Goal: Go to known website: Go to known website

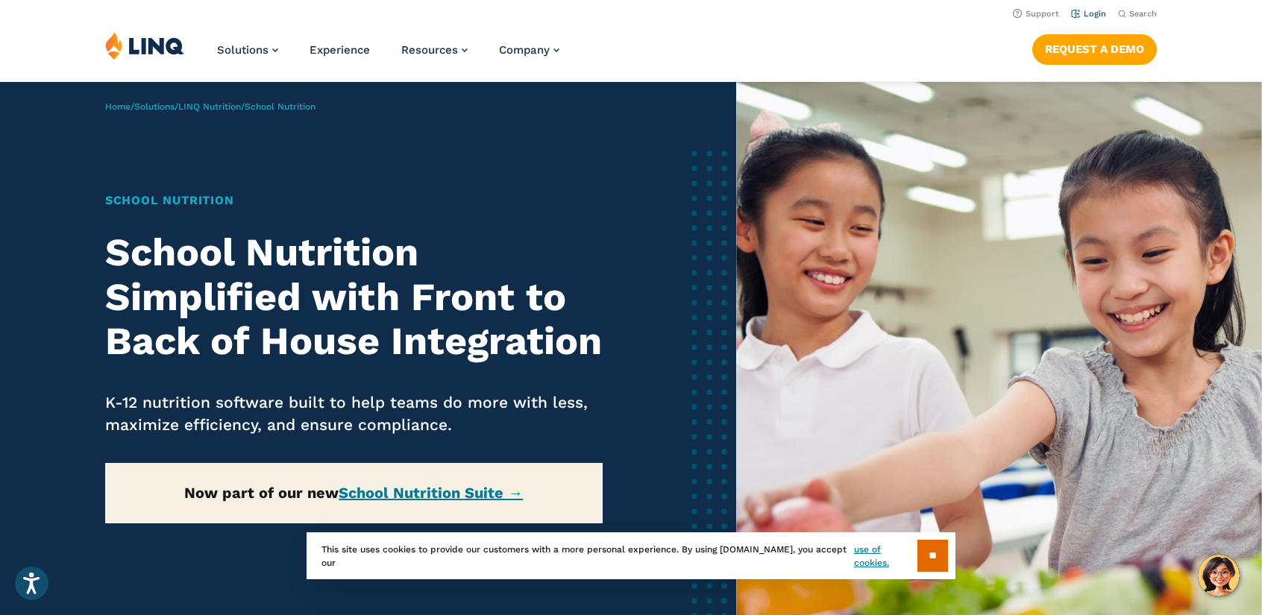
click at [1087, 13] on link "Login" at bounding box center [1088, 14] width 35 height 10
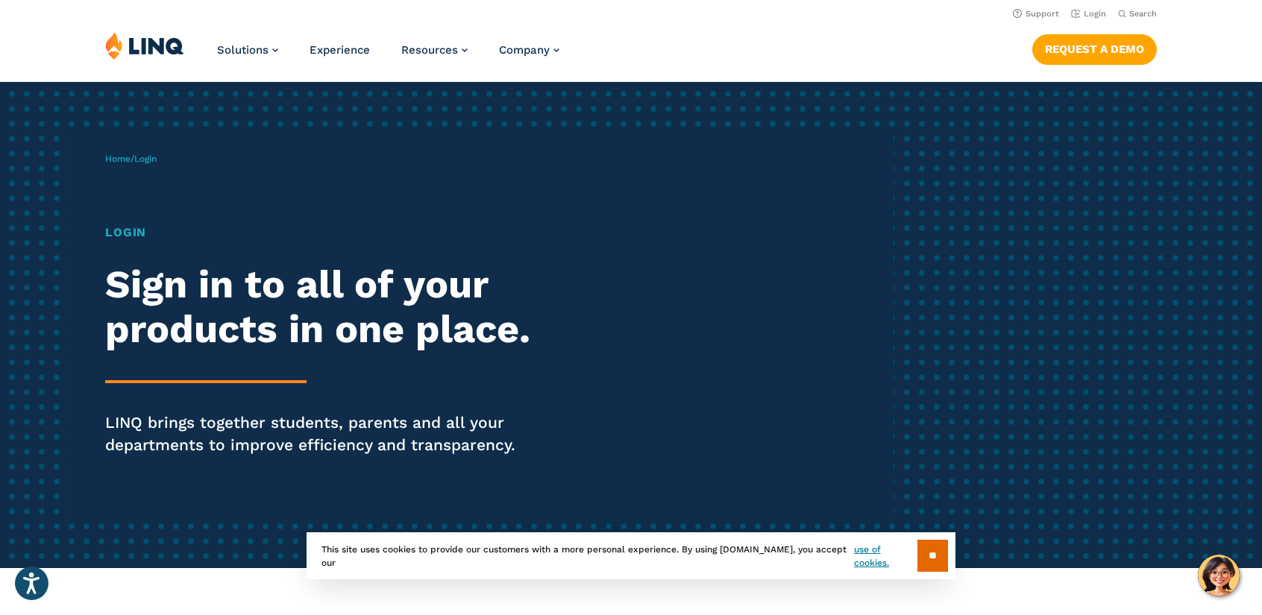
click at [133, 231] on h1 "Login" at bounding box center [348, 233] width 486 height 18
click at [124, 228] on h1 "Login" at bounding box center [348, 233] width 486 height 18
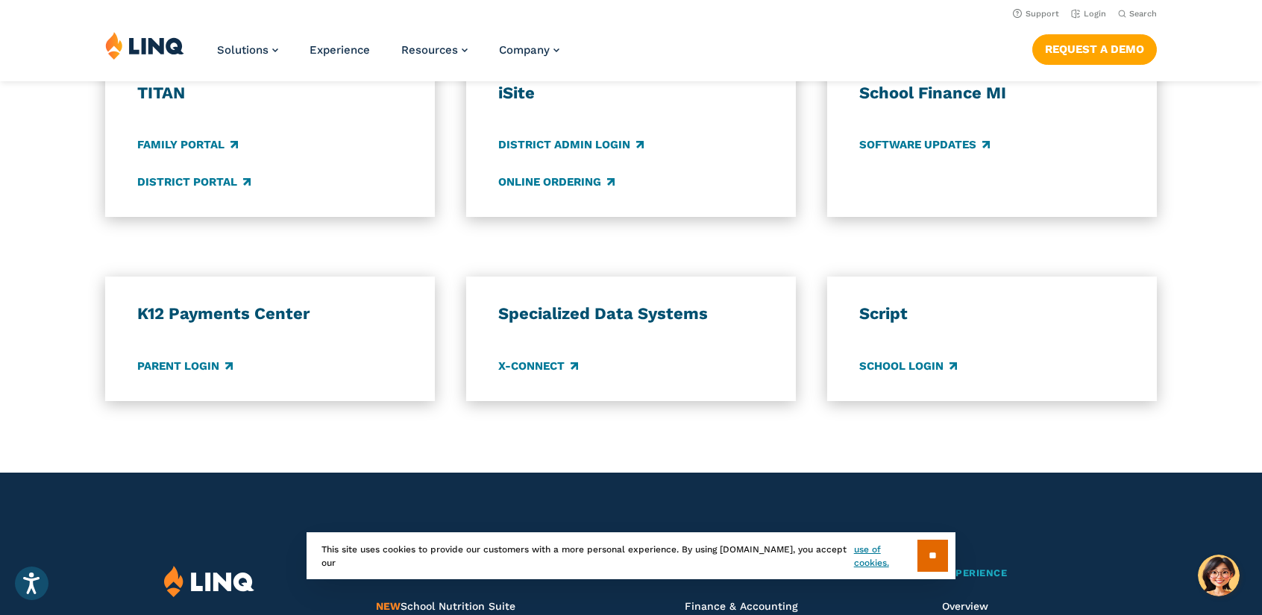
scroll to position [1044, 0]
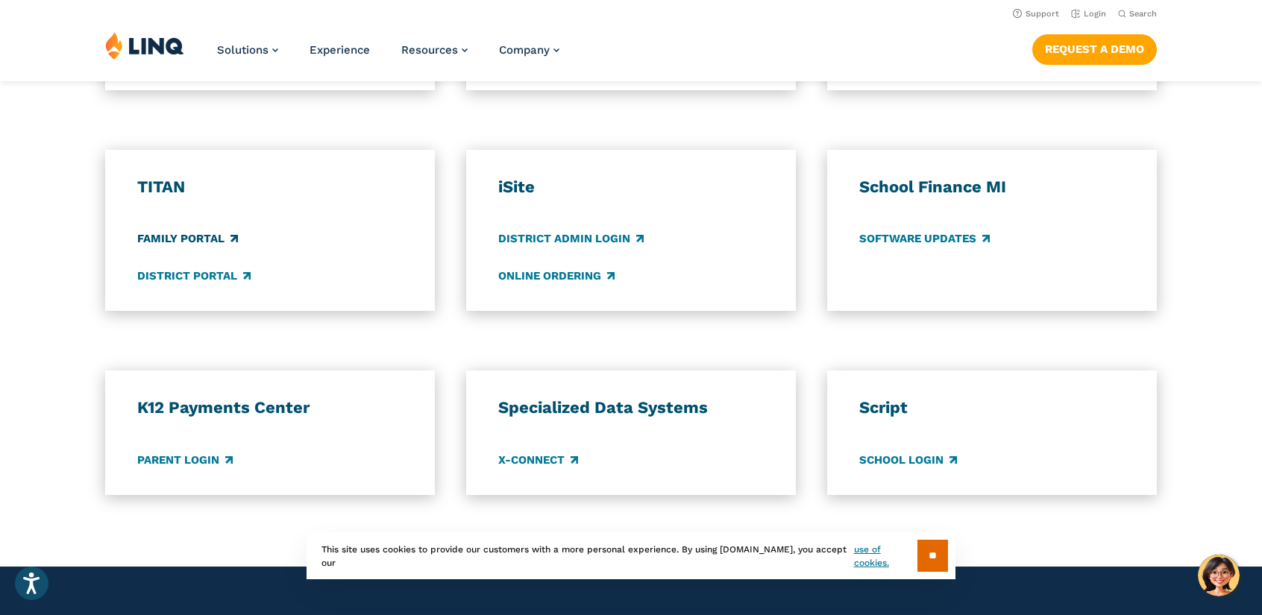
click at [192, 241] on link "Family Portal" at bounding box center [187, 239] width 101 height 16
